Goal: Obtain resource: Obtain resource

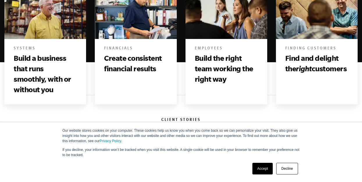
scroll to position [385, 0]
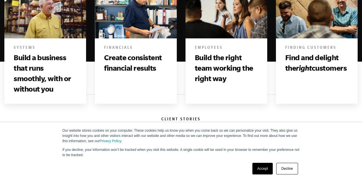
click at [44, 84] on h3 "Build a business that runs smoothly, with or without you" at bounding box center [45, 73] width 63 height 42
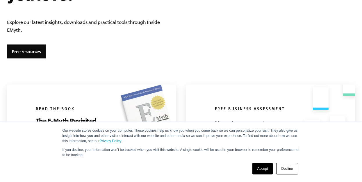
scroll to position [1105, 0]
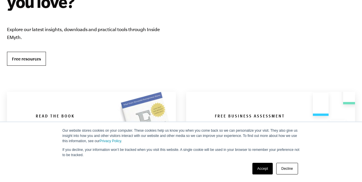
click at [39, 63] on link "Free resources" at bounding box center [26, 59] width 39 height 14
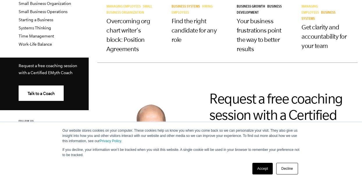
scroll to position [234, 0]
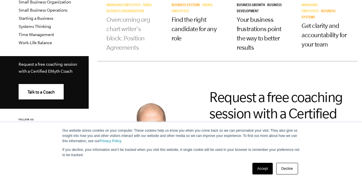
click at [121, 41] on link "Overcoming org chart writer's block: Position Agreements" at bounding box center [129, 33] width 44 height 35
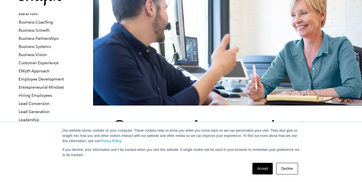
scroll to position [52, 0]
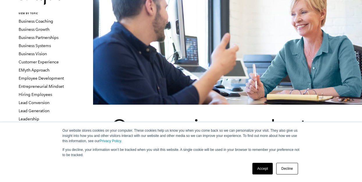
click at [287, 169] on link "Decline" at bounding box center [287, 169] width 22 height 12
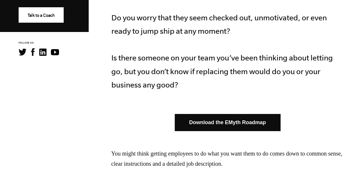
scroll to position [315, 0]
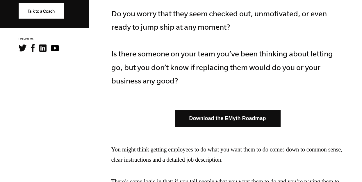
click at [246, 117] on link "Download the EMyth Roadmap" at bounding box center [228, 118] width 106 height 17
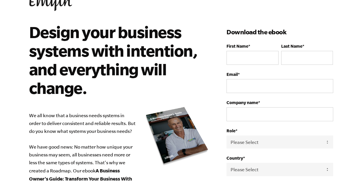
scroll to position [40, 0]
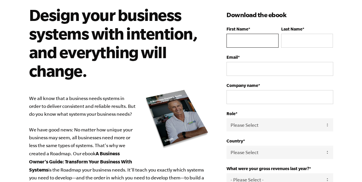
click at [251, 47] on input "First Name *" at bounding box center [253, 41] width 52 height 14
type input "Majo"
type input "Orellana"
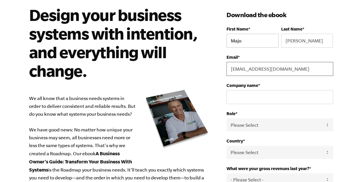
type input "majoempowered@gmail.com"
type input "The Growth Performance"
click at [261, 129] on select "Please Select Owner Partner / Co-Owner Executive Employee / Other" at bounding box center [280, 124] width 107 height 13
select select "Owner"
click at [227, 119] on select "Please Select Owner Partner / Co-Owner Executive Employee / Other" at bounding box center [280, 124] width 107 height 13
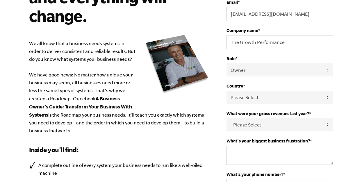
scroll to position [97, 0]
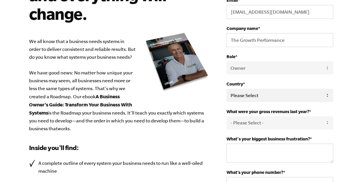
click at [246, 97] on select "Please Select United States Afghanistan Åland Islands Albania Algeria American …" at bounding box center [280, 95] width 107 height 13
select select "United States"
click at [227, 89] on select "Please Select United States Afghanistan Åland Islands Albania Algeria American …" at bounding box center [280, 95] width 107 height 13
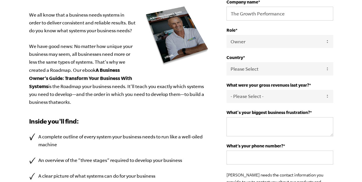
scroll to position [125, 0]
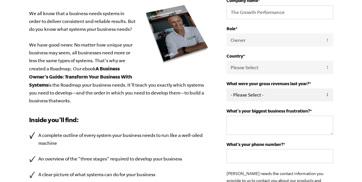
click at [244, 95] on select "- Please Select - 0-75K 76-150K 151-275K 276-500K 501-750K 751-1M 1-2.5M 2.5-5M…" at bounding box center [280, 94] width 107 height 13
select select "0-75K"
click at [227, 89] on select "- Please Select - 0-75K 76-150K 151-275K 276-500K 501-750K 751-1M 1-2.5M 2.5-5M…" at bounding box center [280, 94] width 107 height 13
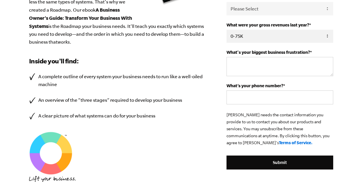
scroll to position [186, 0]
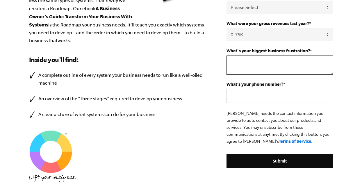
click at [246, 59] on textarea "What's your biggest business frustration? *" at bounding box center [280, 65] width 107 height 19
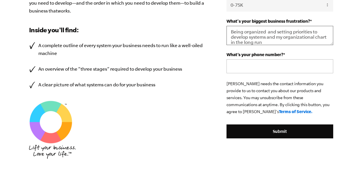
scroll to position [233, 0]
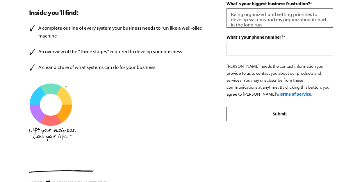
type textarea "Being organized and setting priorities to develop systems and my organizational…"
click at [289, 117] on input "Submit" at bounding box center [280, 114] width 107 height 14
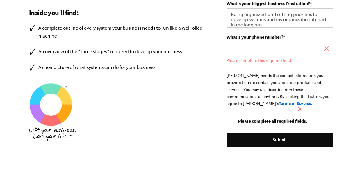
click at [260, 50] on input "What’s your phone number? *" at bounding box center [280, 49] width 107 height 14
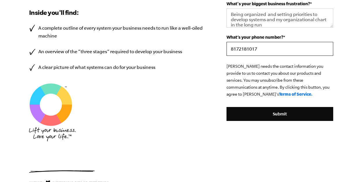
click at [244, 49] on input "8172181017" at bounding box center [280, 49] width 107 height 14
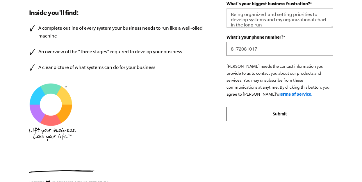
type input "8172081017"
click at [268, 117] on input "Submit" at bounding box center [280, 114] width 107 height 14
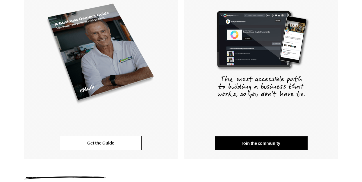
scroll to position [204, 0]
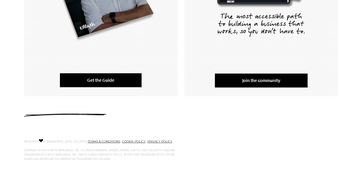
click at [116, 80] on link "Get the Guide" at bounding box center [101, 80] width 82 height 14
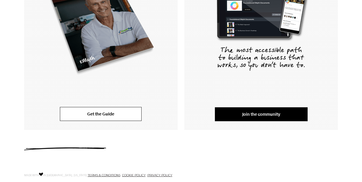
scroll to position [174, 0]
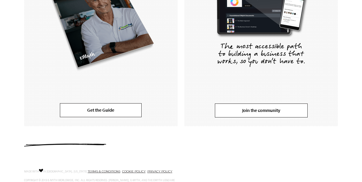
click at [262, 109] on link "Join the community" at bounding box center [261, 111] width 93 height 14
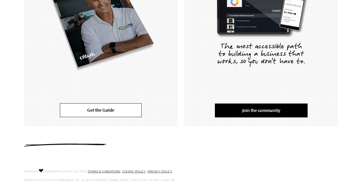
scroll to position [0, 0]
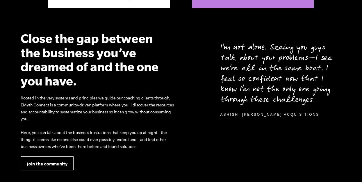
scroll to position [542, 0]
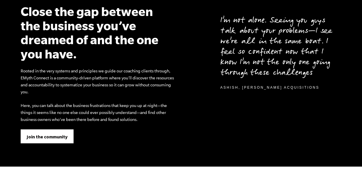
click at [47, 142] on link "Join the community" at bounding box center [47, 137] width 53 height 14
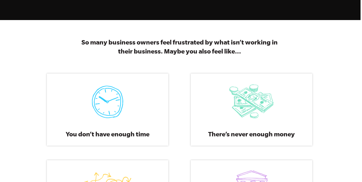
scroll to position [0, 1]
